Goal: Transaction & Acquisition: Purchase product/service

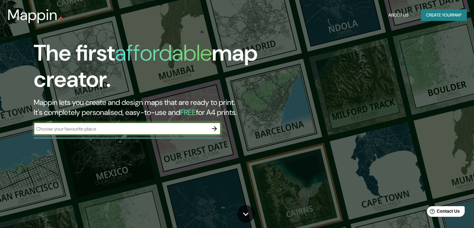
click at [123, 137] on div at bounding box center [128, 137] width 188 height 1
click at [124, 131] on input "text" at bounding box center [121, 128] width 175 height 7
type input "ITE"
click at [217, 129] on icon "button" at bounding box center [214, 128] width 5 height 5
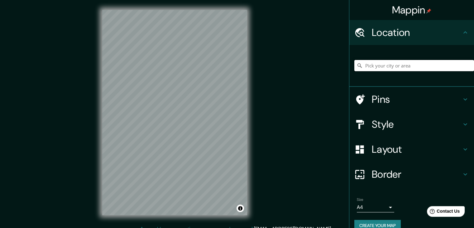
click at [395, 65] on input "Pick your city or area" at bounding box center [415, 65] width 120 height 11
type input "Ite, [GEOGRAPHIC_DATA], [GEOGRAPHIC_DATA]"
click at [398, 147] on h4 "Layout" at bounding box center [417, 149] width 90 height 12
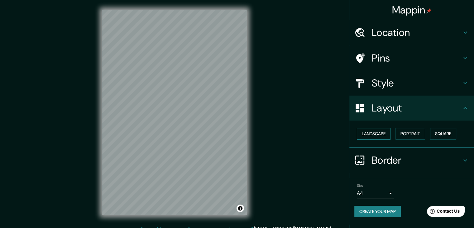
click at [380, 134] on button "Landscape" at bounding box center [374, 134] width 34 height 12
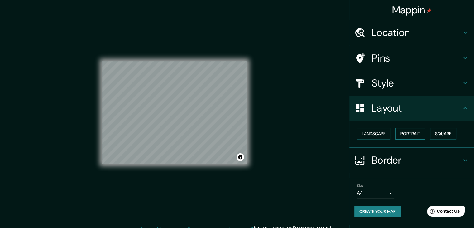
click at [410, 135] on button "Portrait" at bounding box center [411, 134] width 30 height 12
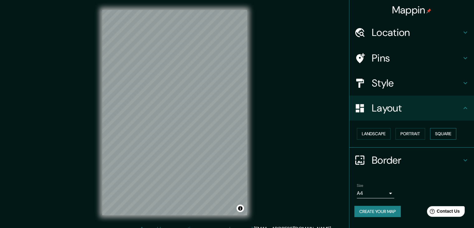
click at [435, 133] on button "Square" at bounding box center [443, 134] width 26 height 12
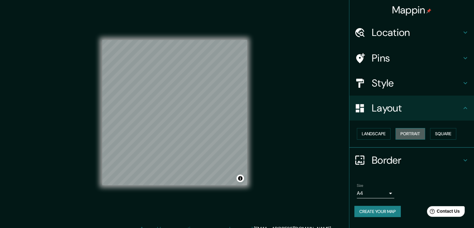
click at [410, 132] on button "Portrait" at bounding box center [411, 134] width 30 height 12
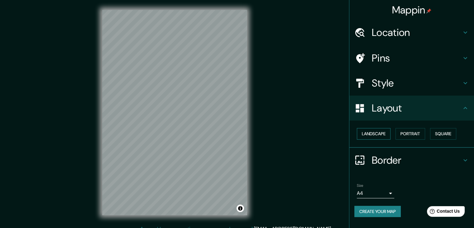
click at [391, 134] on button "Landscape" at bounding box center [374, 134] width 34 height 12
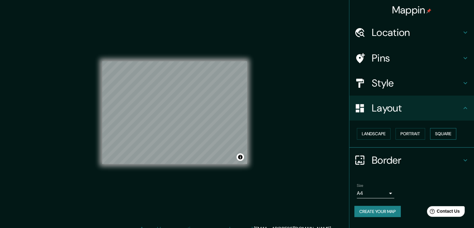
click at [434, 133] on button "Square" at bounding box center [443, 134] width 26 height 12
